Goal: Navigation & Orientation: Find specific page/section

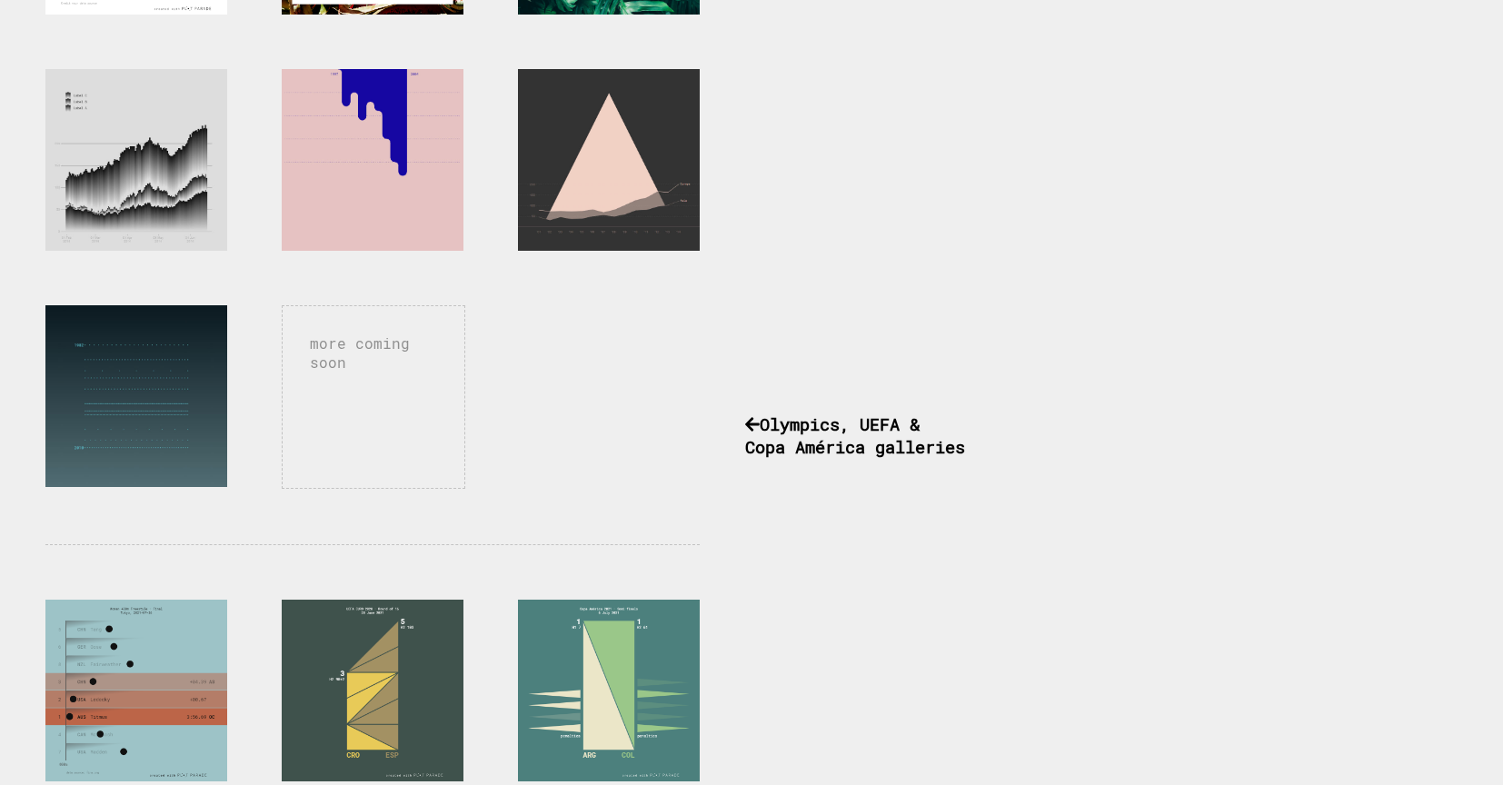
scroll to position [991, 0]
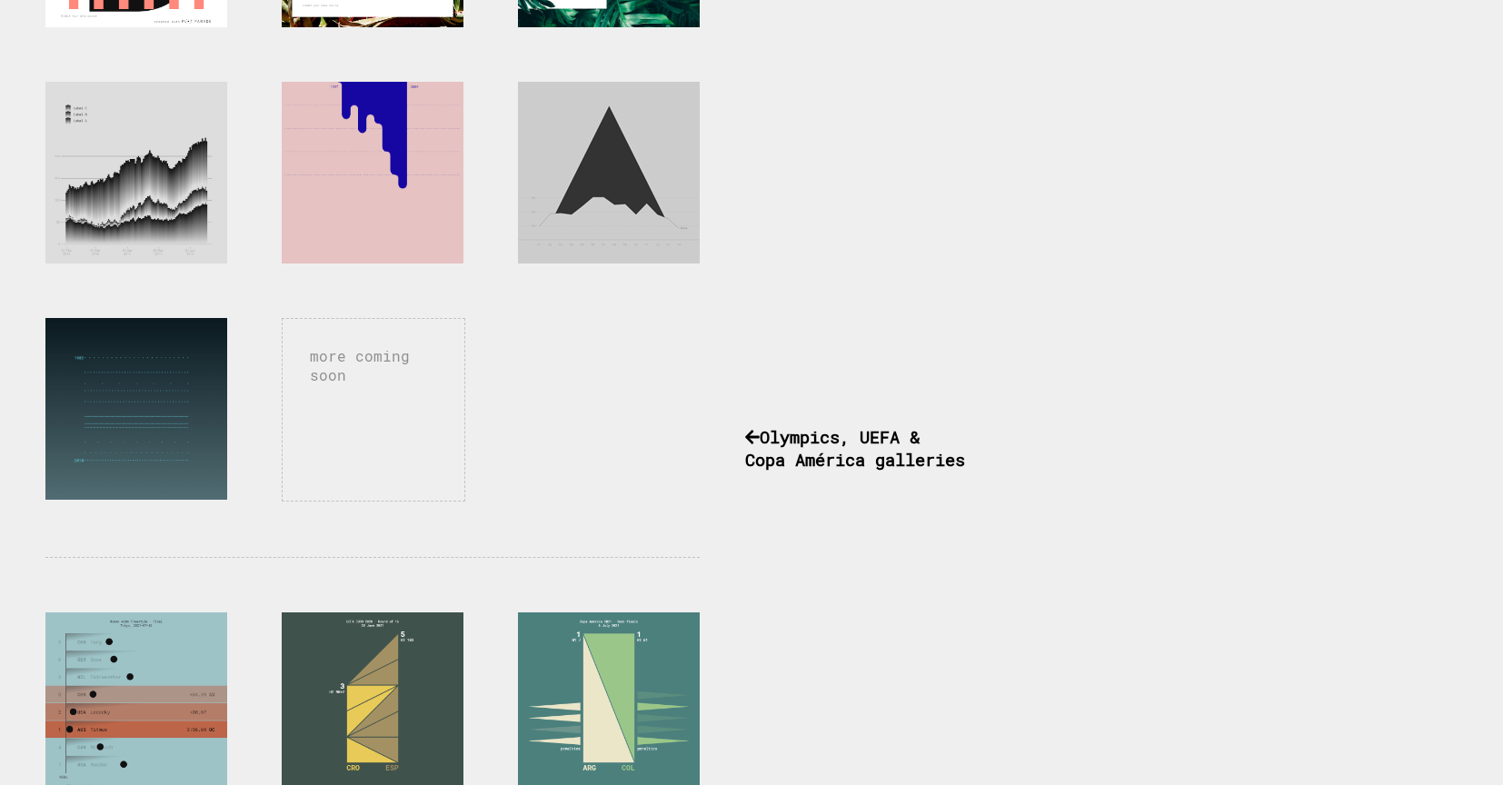
click at [601, 180] on div at bounding box center [609, 173] width 182 height 182
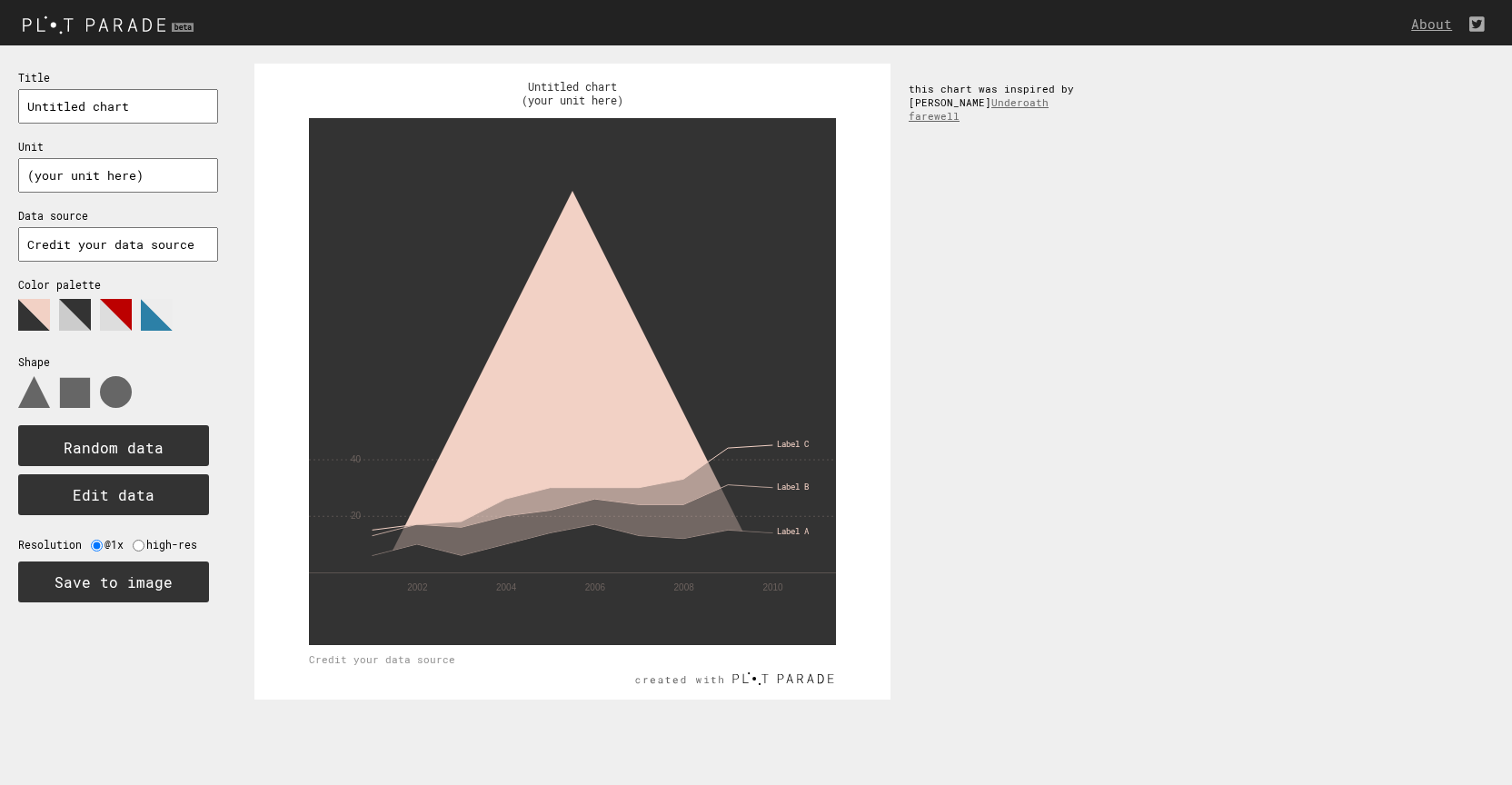
click at [102, 18] on img at bounding box center [110, 24] width 221 height 30
